Goal: Navigation & Orientation: Find specific page/section

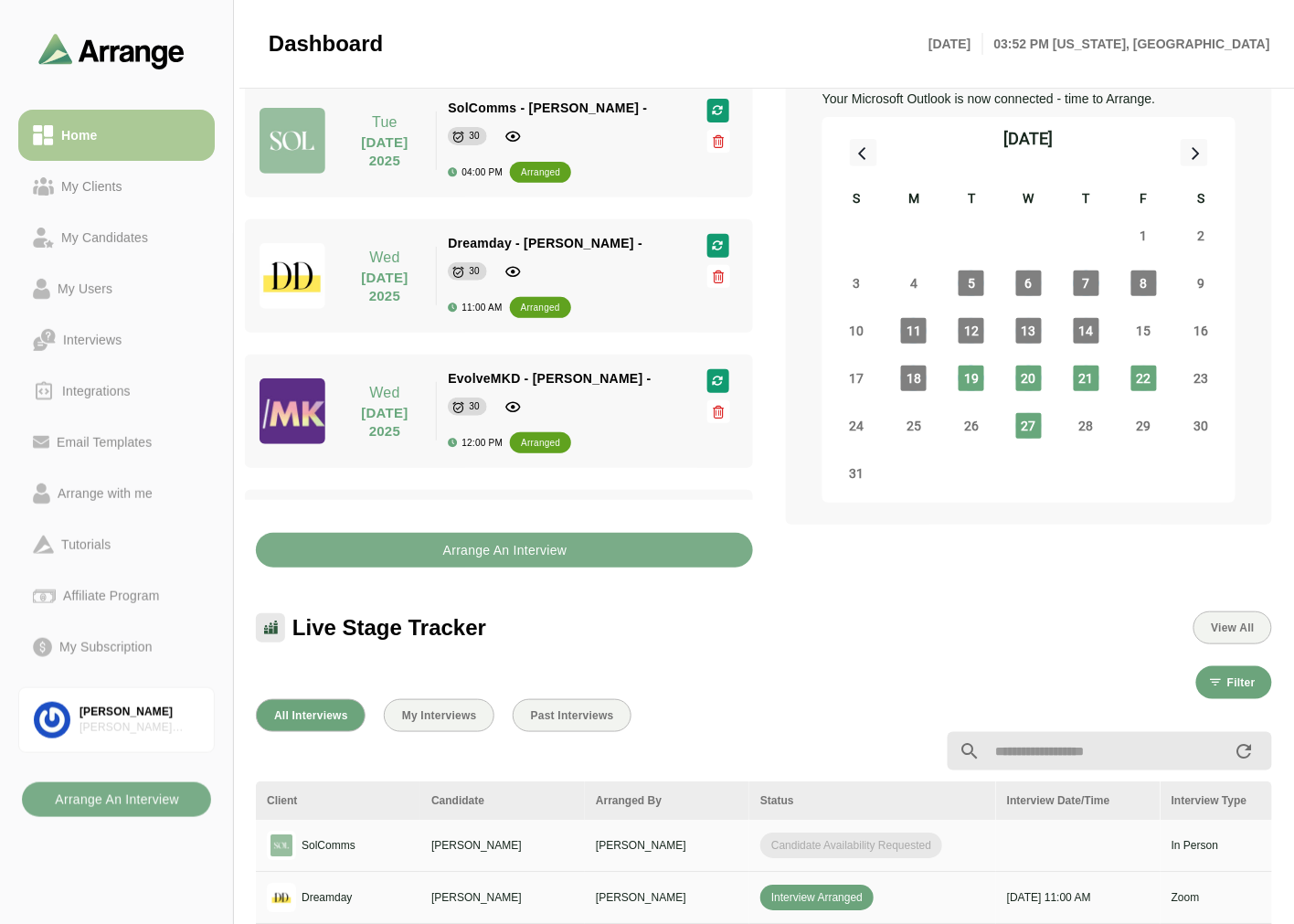
click at [104, 195] on div "My Clients" at bounding box center [92, 187] width 76 height 22
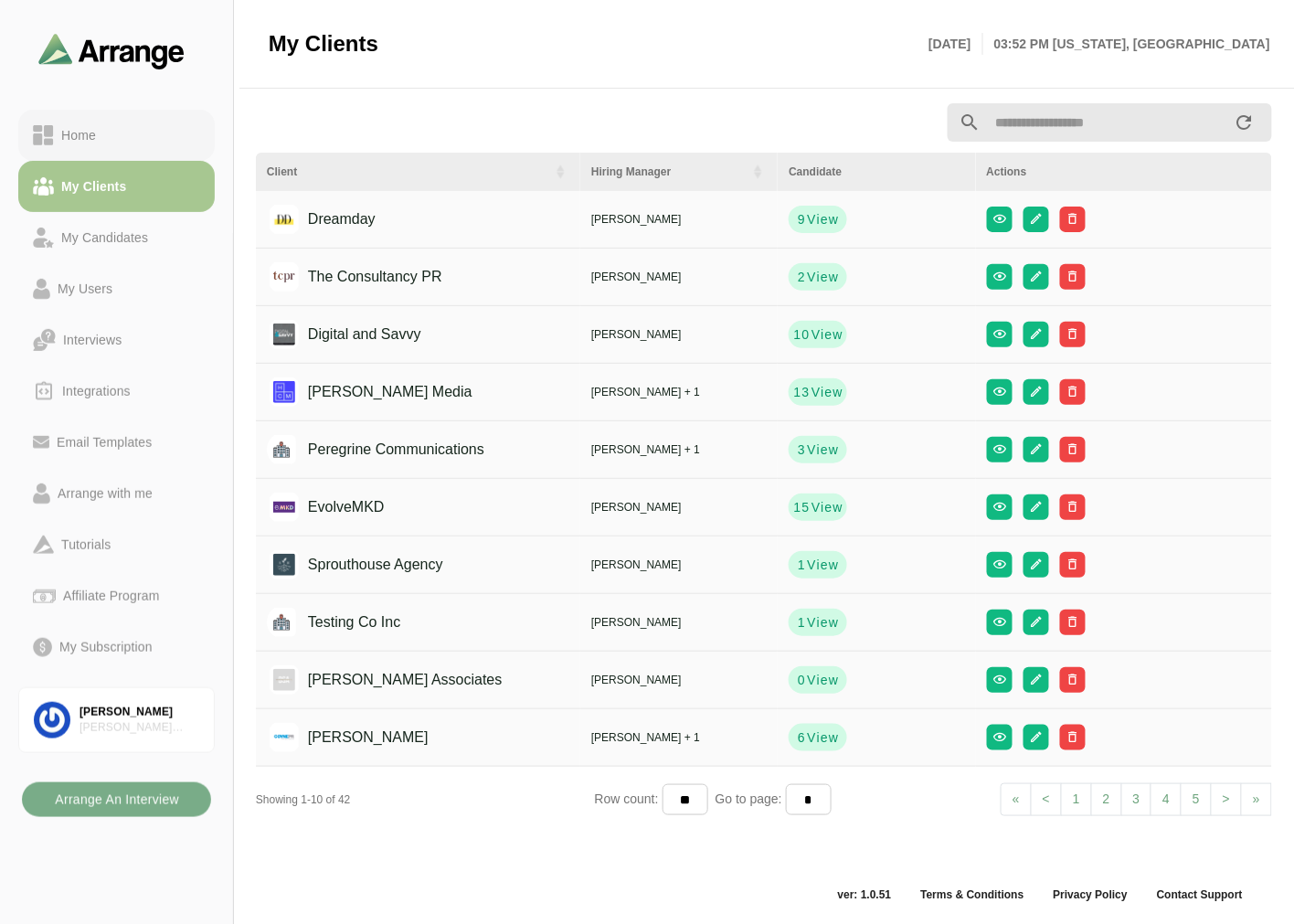
scroll to position [6, 0]
click at [116, 124] on div "Home" at bounding box center [117, 135] width 167 height 22
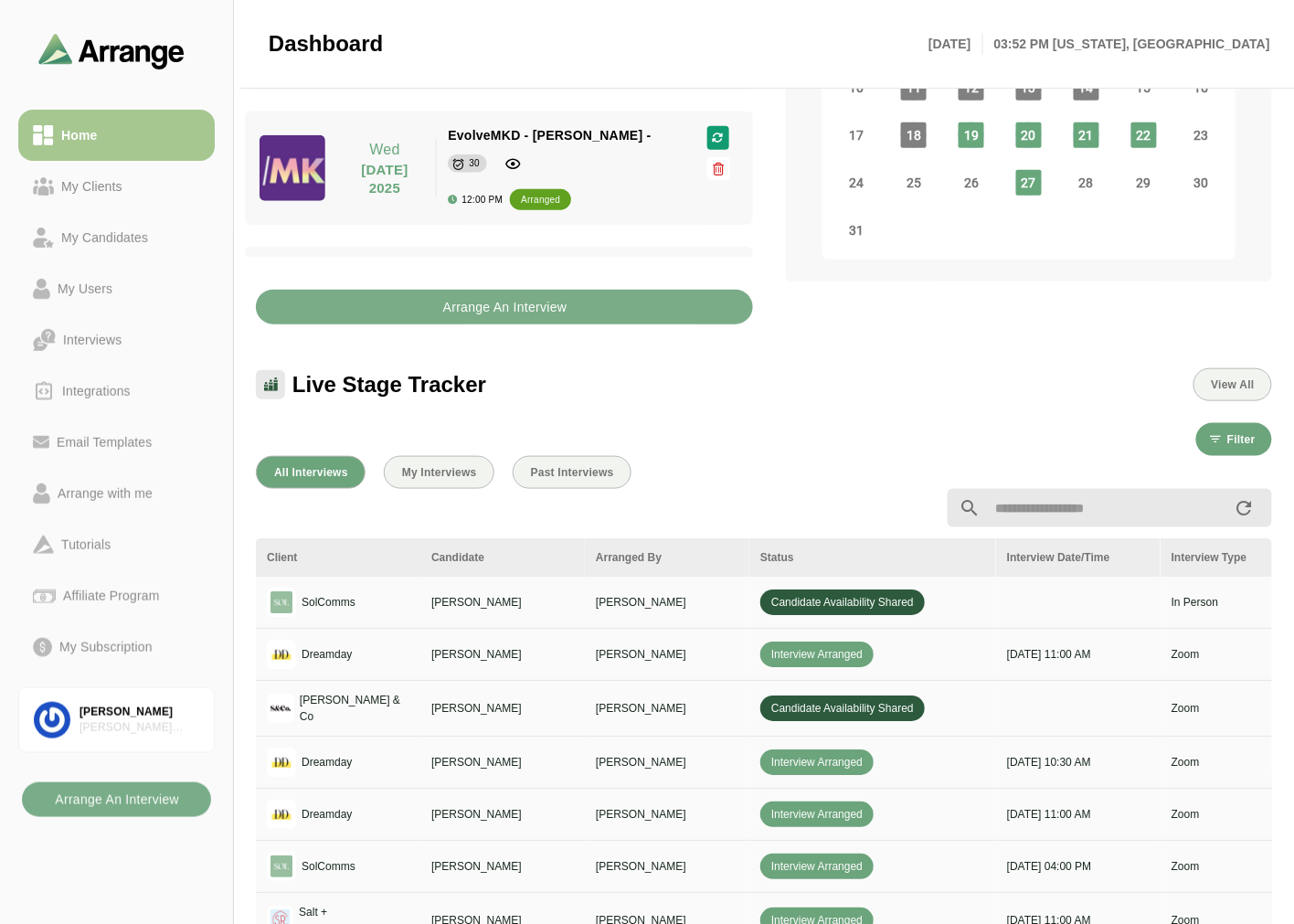
scroll to position [406, 0]
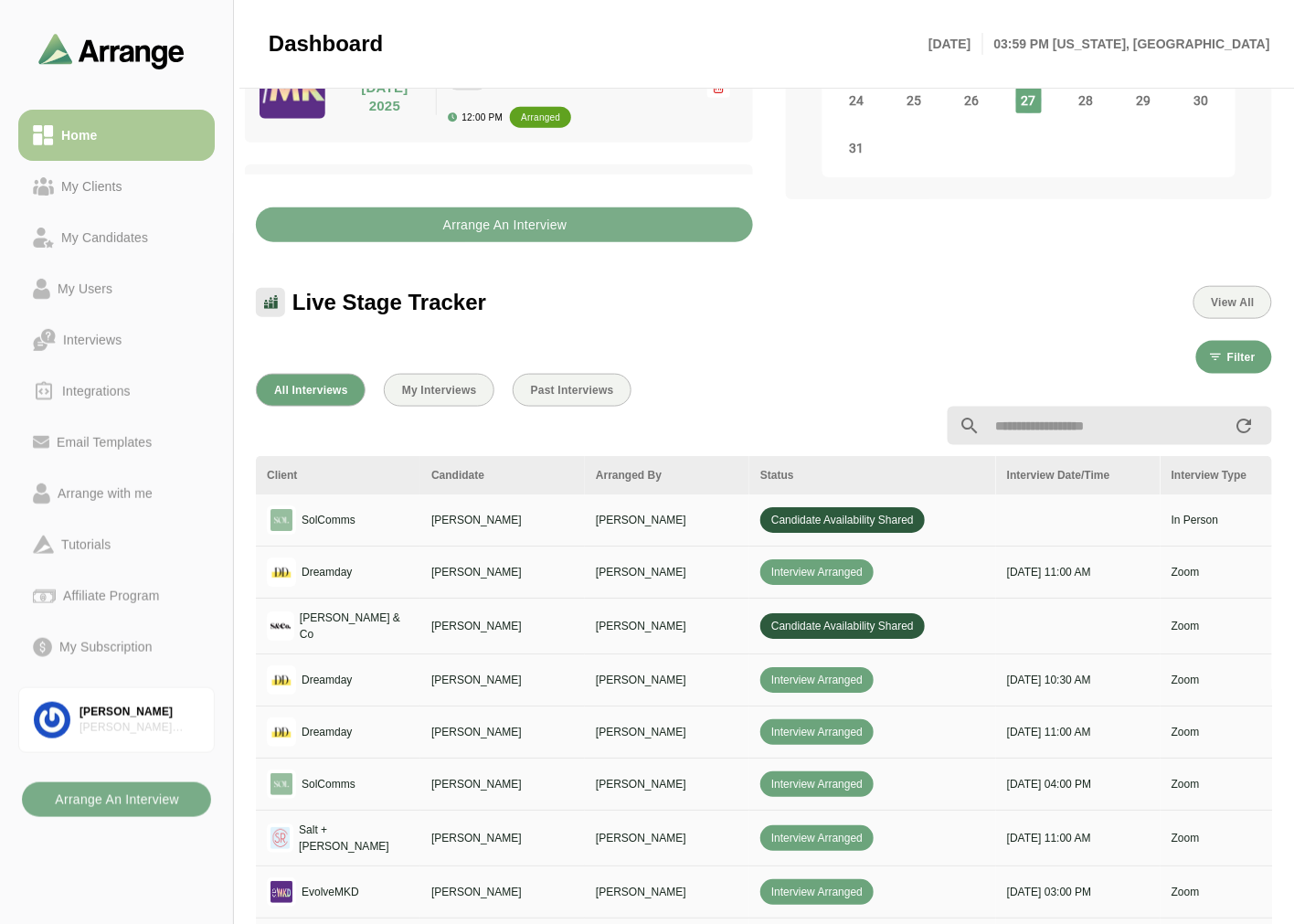
click at [88, 195] on div "My Clients" at bounding box center [92, 187] width 76 height 22
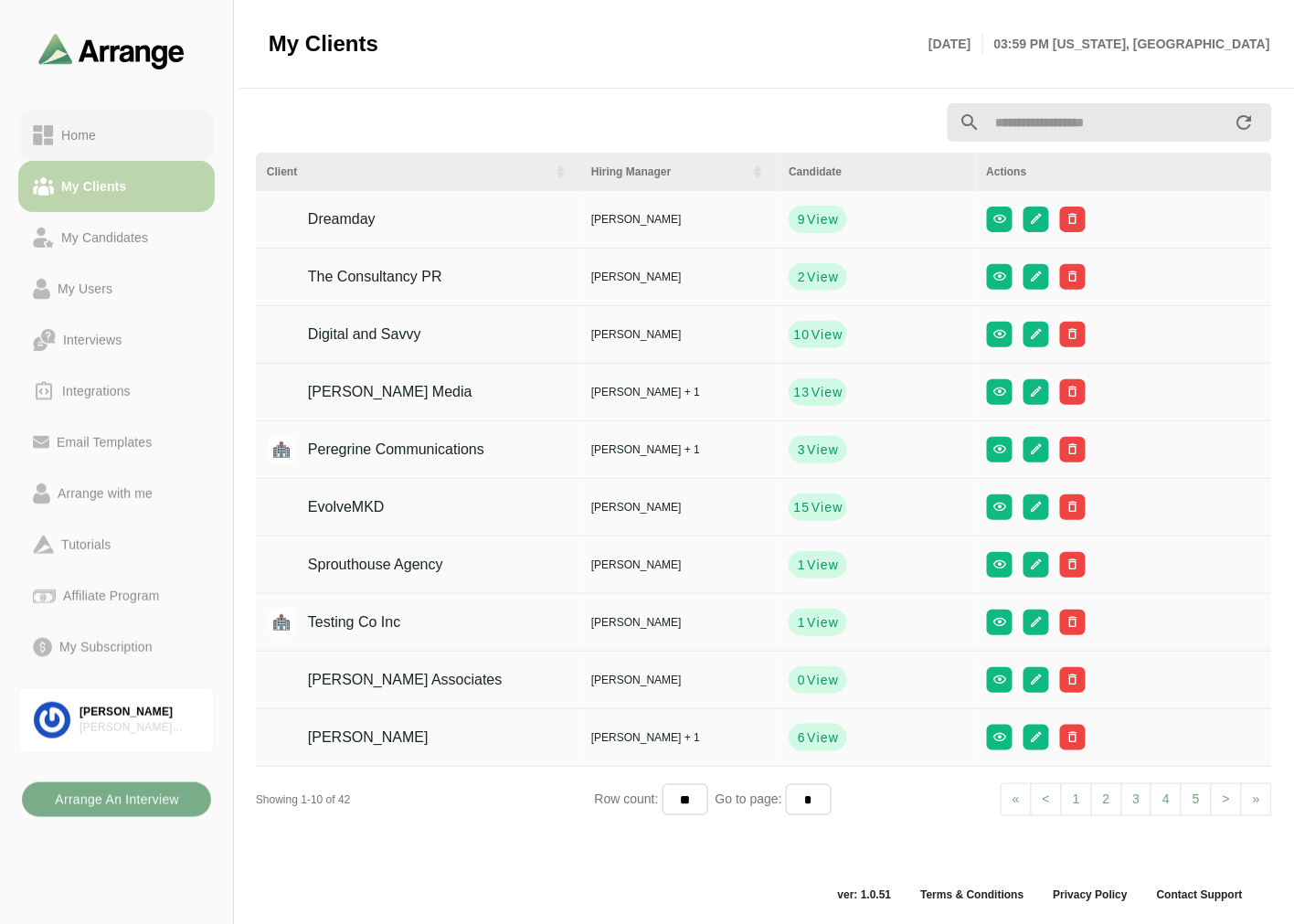
scroll to position [6, 0]
click at [105, 119] on link "Home" at bounding box center [117, 135] width 196 height 51
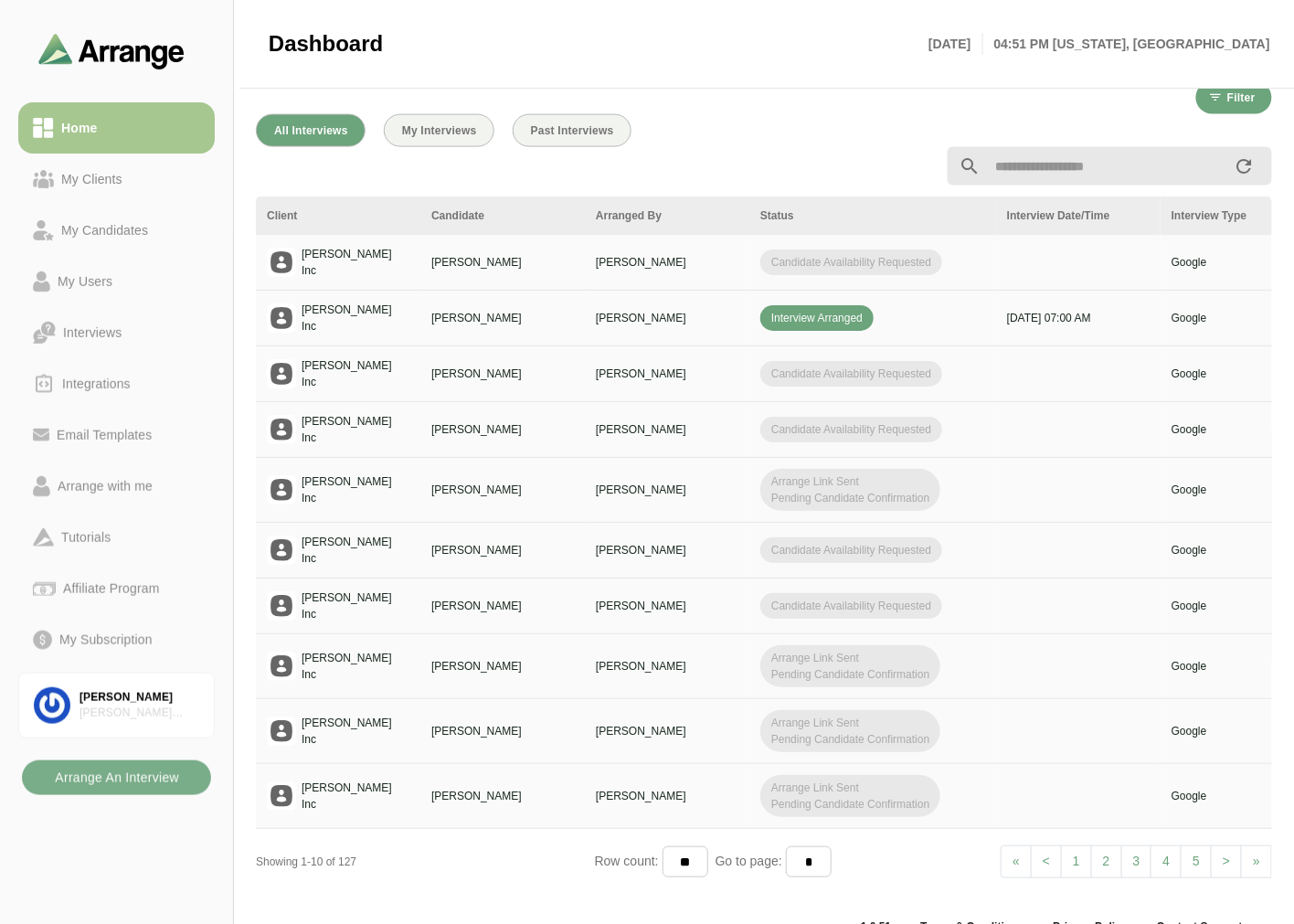
scroll to position [647, 0]
